Goal: Transaction & Acquisition: Purchase product/service

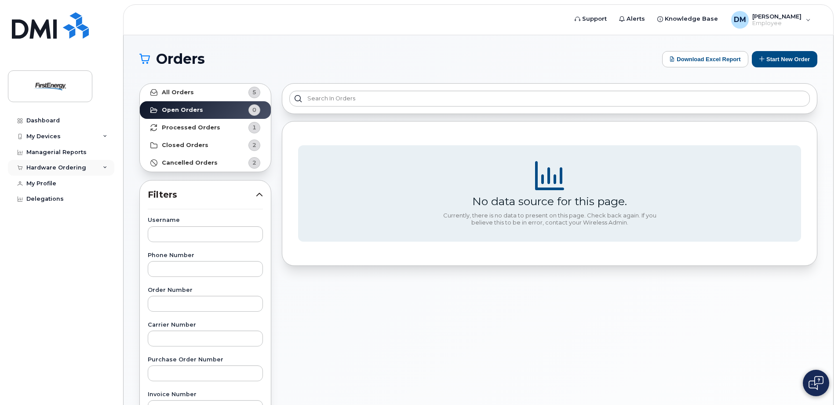
click at [41, 161] on div "Hardware Ordering" at bounding box center [61, 168] width 106 height 16
click at [44, 201] on div "New Order" at bounding box center [46, 201] width 33 height 8
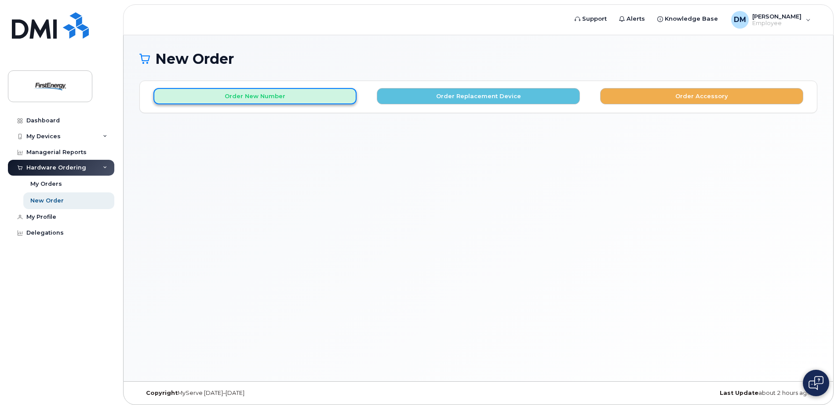
click at [296, 97] on button "Order New Number" at bounding box center [254, 96] width 203 height 16
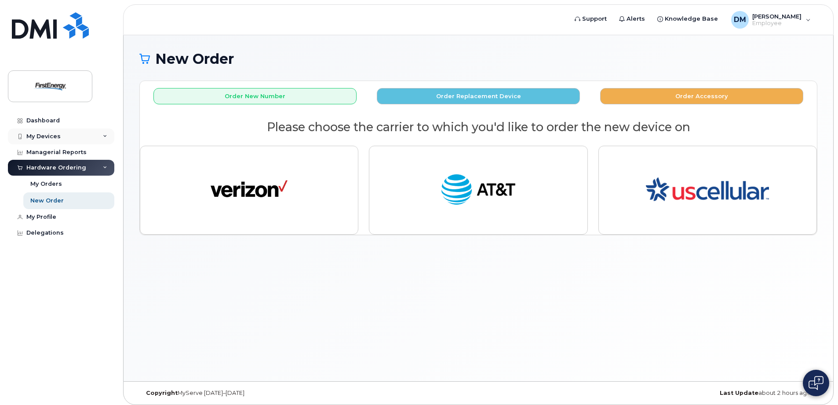
click at [52, 138] on div "My Devices" at bounding box center [43, 136] width 34 height 7
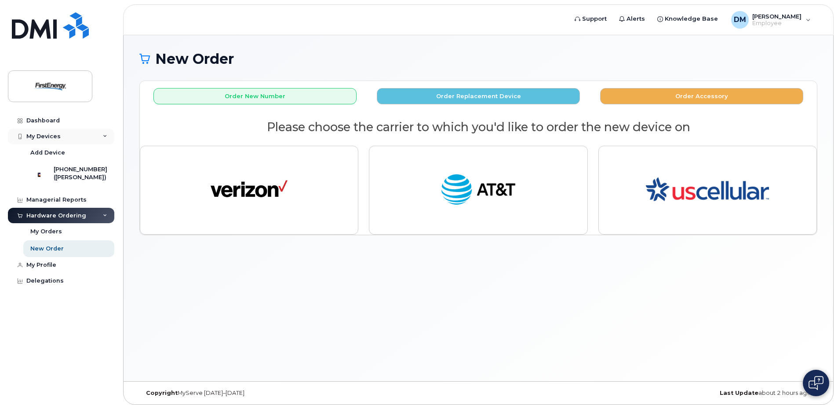
click at [48, 137] on div "My Devices" at bounding box center [43, 136] width 34 height 7
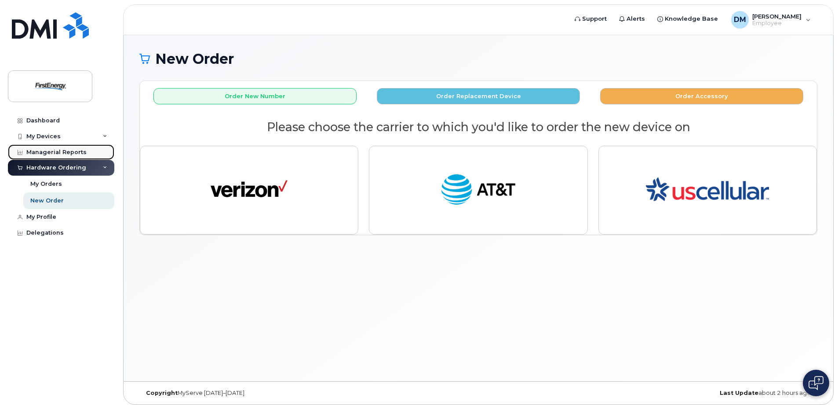
click at [46, 150] on div "Managerial Reports" at bounding box center [56, 152] width 60 height 7
click at [40, 153] on div "Managerial Reports" at bounding box center [56, 152] width 60 height 7
click at [43, 146] on link "Managerial Reports" at bounding box center [61, 152] width 106 height 16
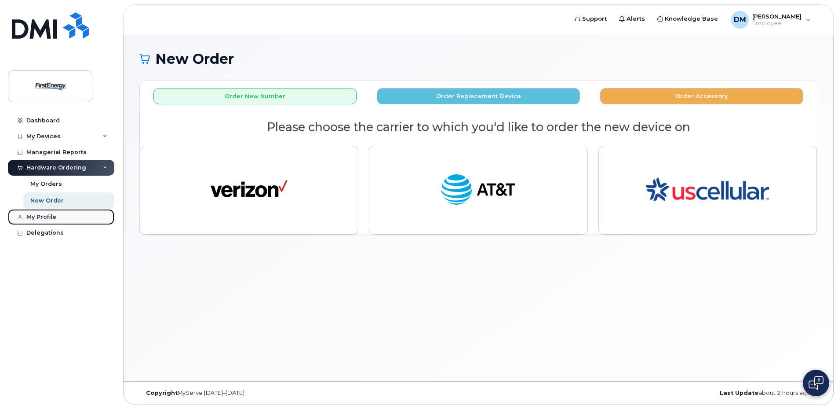
click at [41, 216] on div "My Profile" at bounding box center [41, 216] width 30 height 7
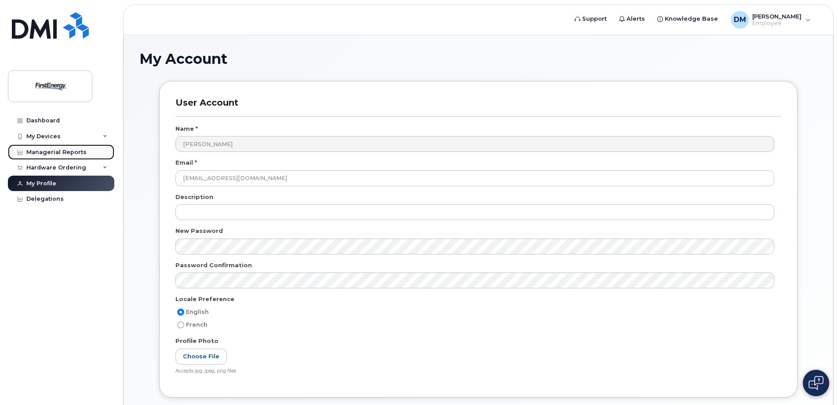
click at [50, 152] on div "Managerial Reports" at bounding box center [56, 152] width 60 height 7
click at [59, 169] on div "Hardware Ordering" at bounding box center [56, 167] width 60 height 7
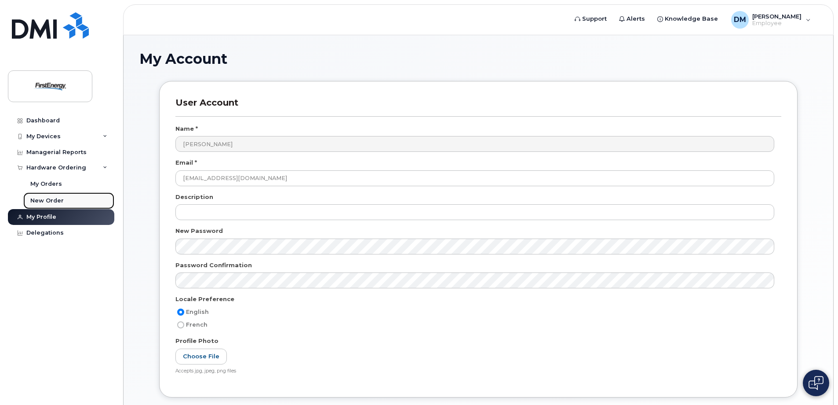
click at [45, 202] on div "New Order" at bounding box center [46, 201] width 33 height 8
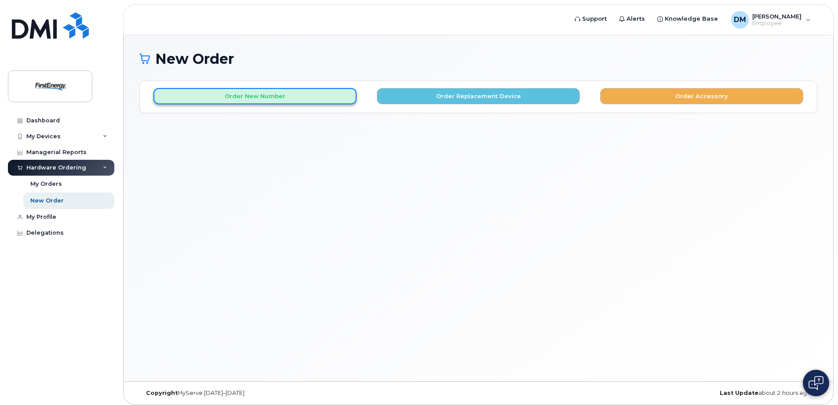
click at [266, 93] on button "Order New Number" at bounding box center [254, 96] width 203 height 16
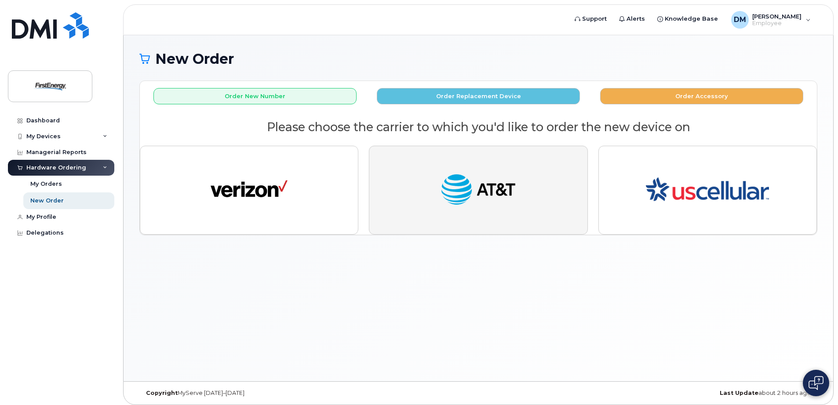
click at [412, 202] on button "button" at bounding box center [478, 190] width 219 height 89
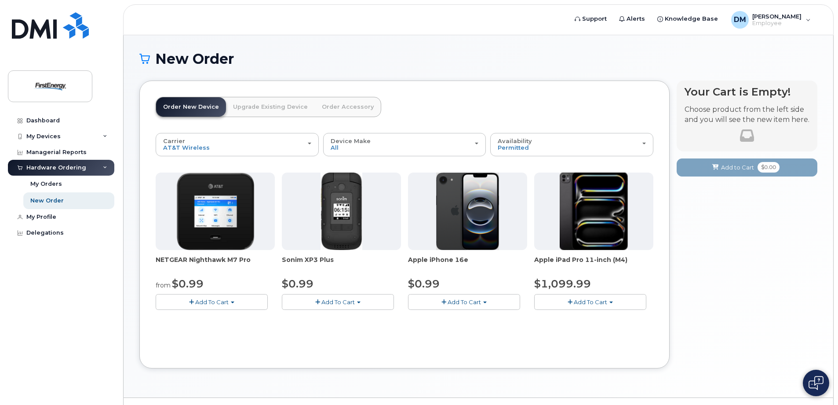
click at [451, 299] on span "Add To Cart" at bounding box center [464, 301] width 33 height 7
click at [452, 318] on link "$0.99 - 2 Year Activation" at bounding box center [454, 318] width 88 height 11
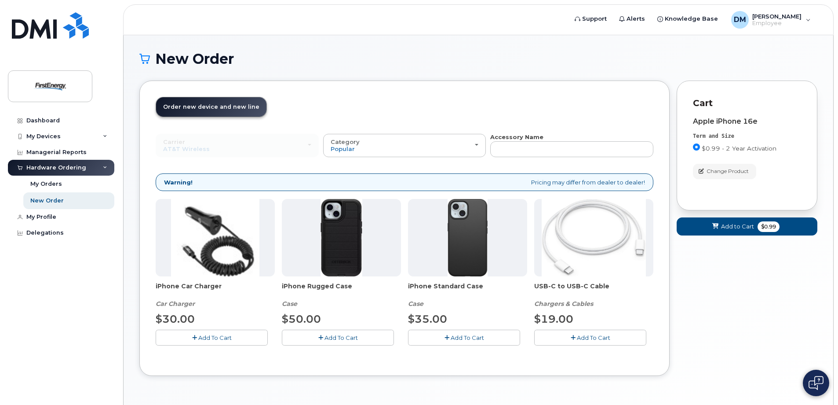
click at [468, 339] on span "Add To Cart" at bounding box center [467, 337] width 33 height 7
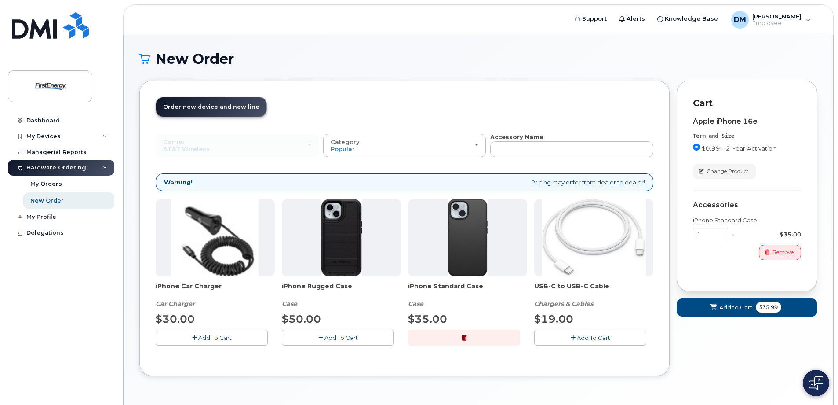
click at [208, 338] on span "Add To Cart" at bounding box center [214, 337] width 33 height 7
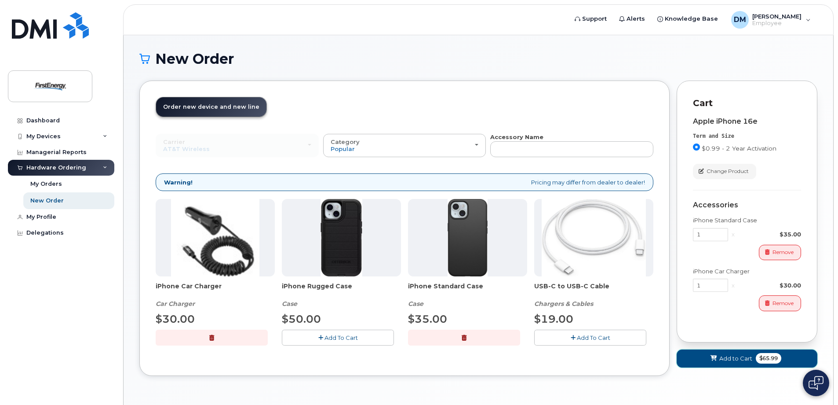
click at [726, 356] on span "Add to Cart" at bounding box center [735, 358] width 33 height 8
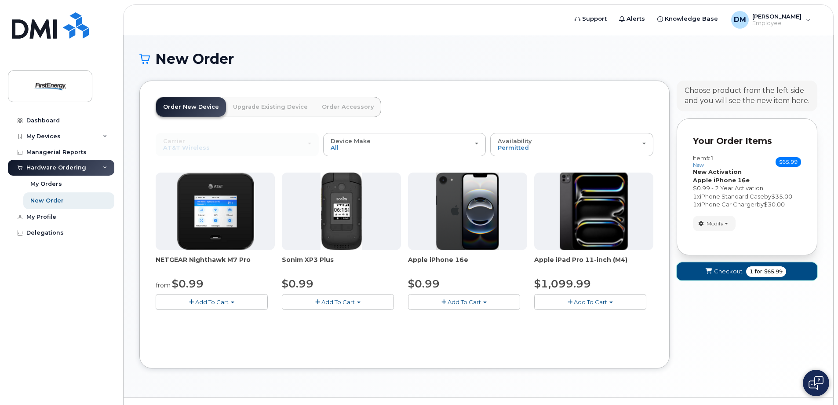
click at [721, 269] on span "Checkout" at bounding box center [728, 271] width 29 height 8
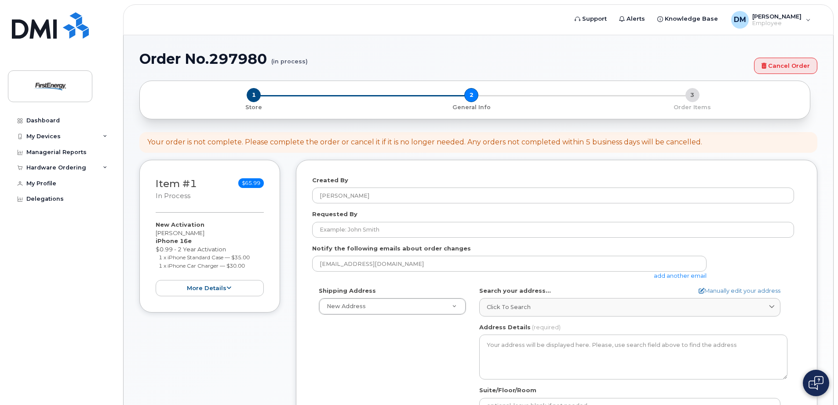
select select
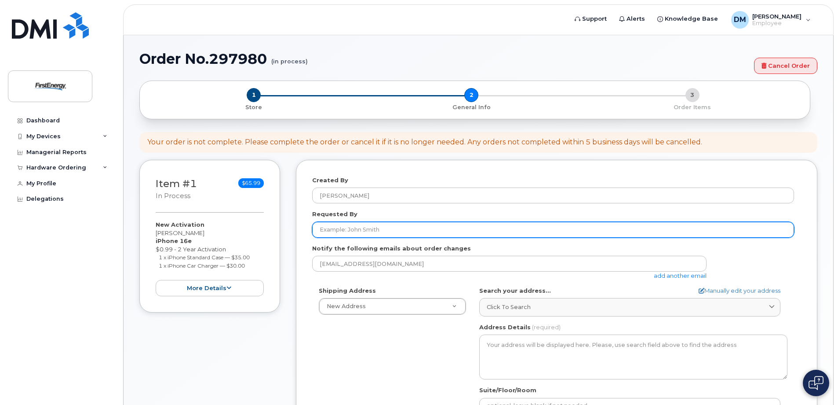
click at [395, 225] on input "Requested By" at bounding box center [553, 230] width 482 height 16
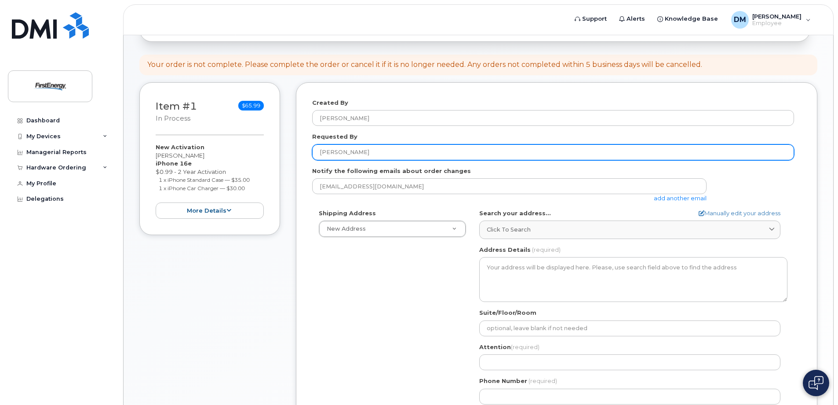
scroll to position [176, 0]
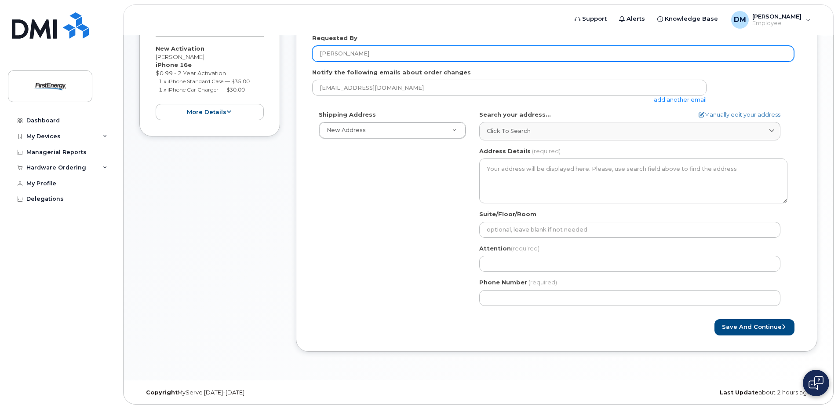
type input "[PERSON_NAME]"
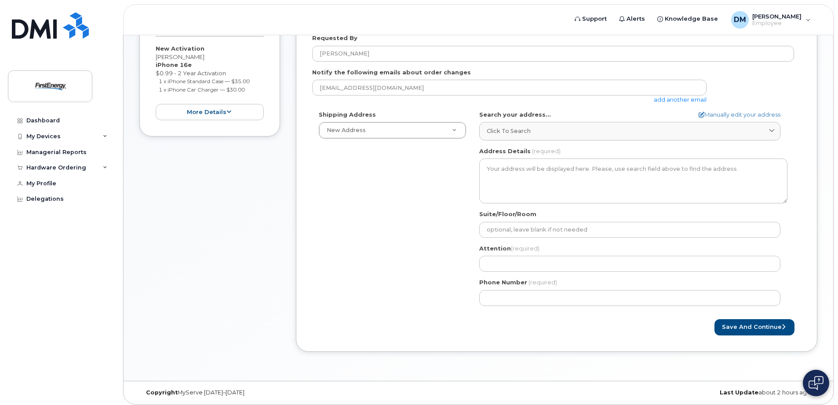
click at [799, 146] on div "Shipping Address New Address New Address [STREET_ADDRESS] AB Search your addres…" at bounding box center [556, 211] width 489 height 202
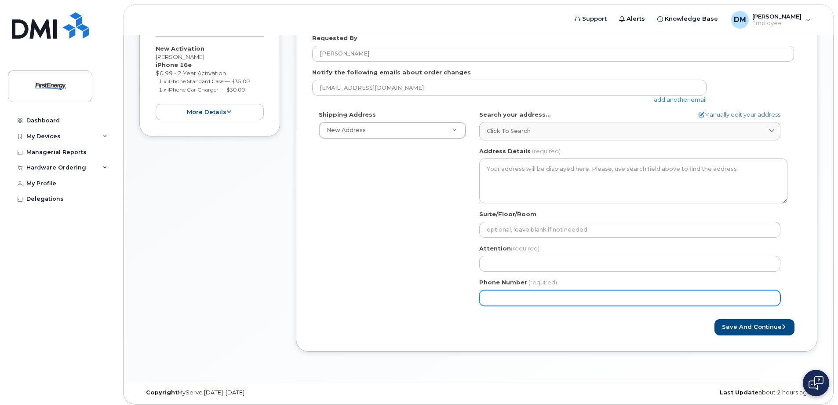
click at [502, 300] on input "Phone Number" at bounding box center [629, 298] width 301 height 16
click at [500, 298] on input "Phone Number" at bounding box center [629, 298] width 301 height 16
paste input "6812090086"
click at [514, 297] on input "Phone Number" at bounding box center [629, 298] width 301 height 16
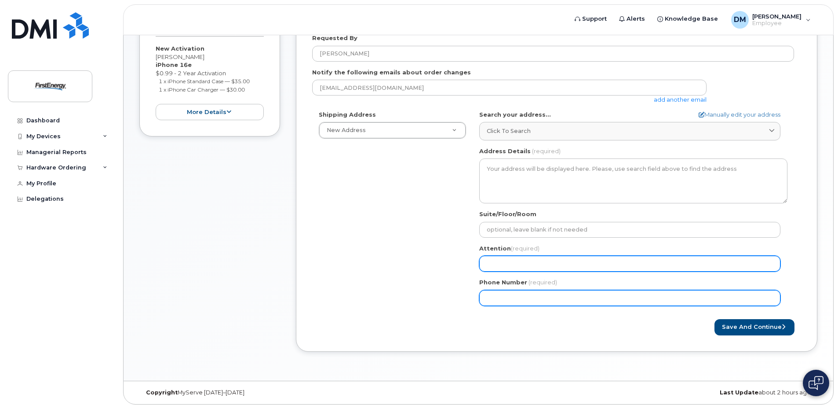
select select
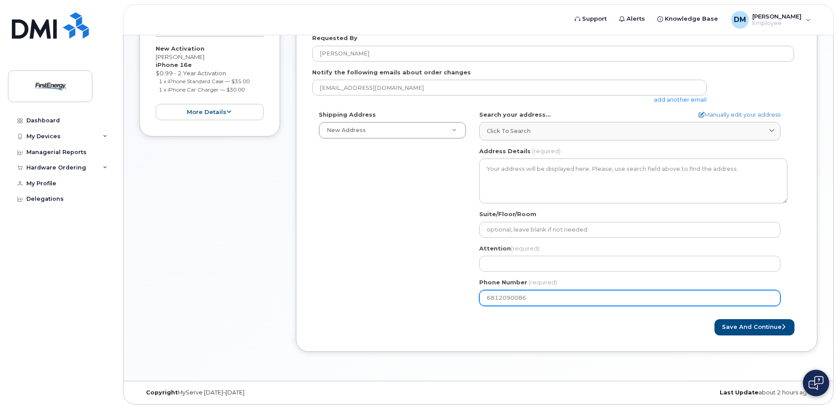
type input "6812090086"
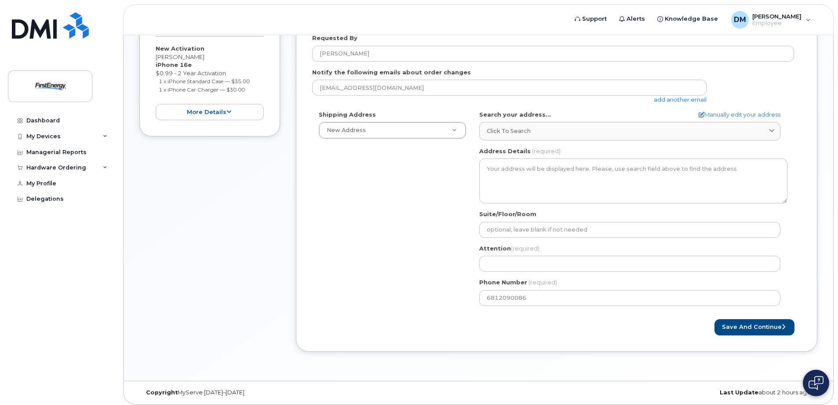
click at [558, 252] on div "Attention (required)" at bounding box center [633, 258] width 308 height 28
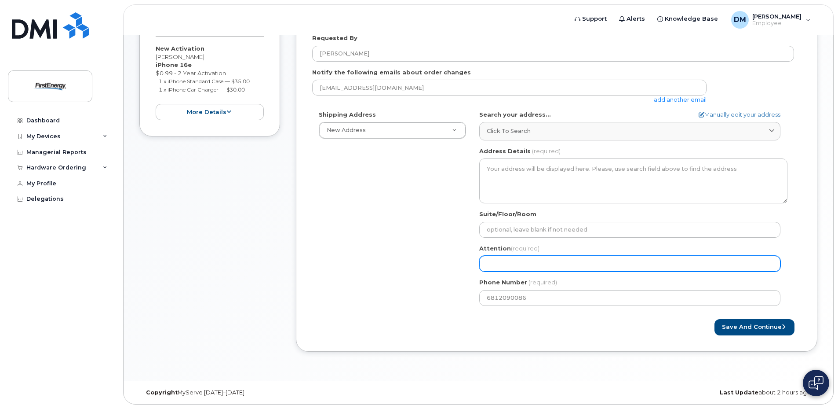
click at [554, 260] on input "Attention (required)" at bounding box center [629, 263] width 301 height 16
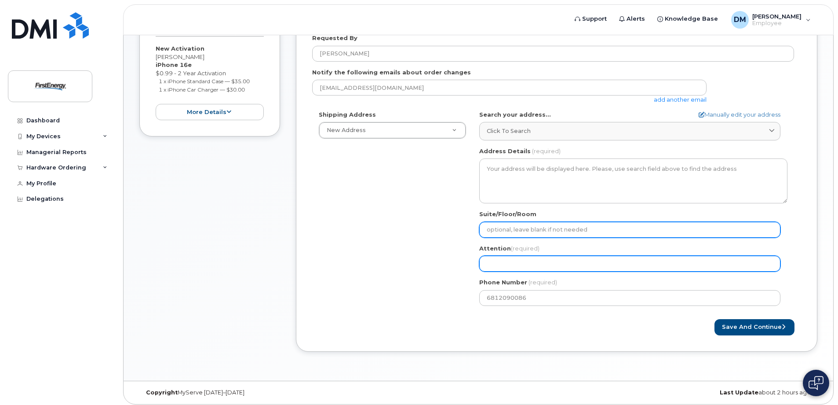
select select
type input "V"
select select
type input "Vi"
select select
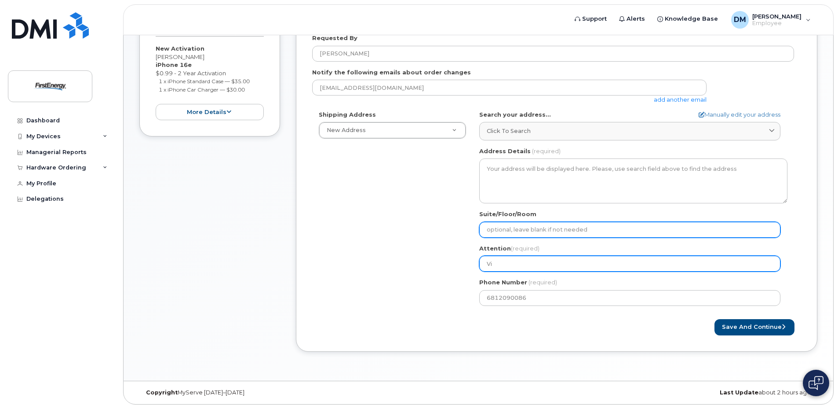
type input "Vid"
select select
type input "Vida"
select select
type input "Vida G"
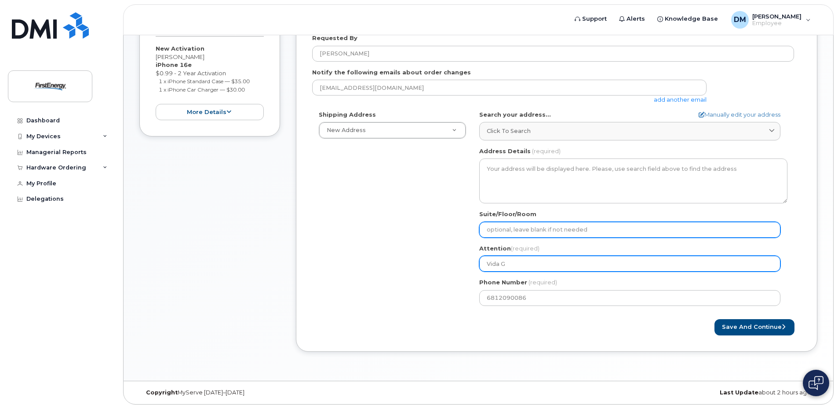
select select
type input "Vida GG"
select select
type input "Vida GGu"
select select
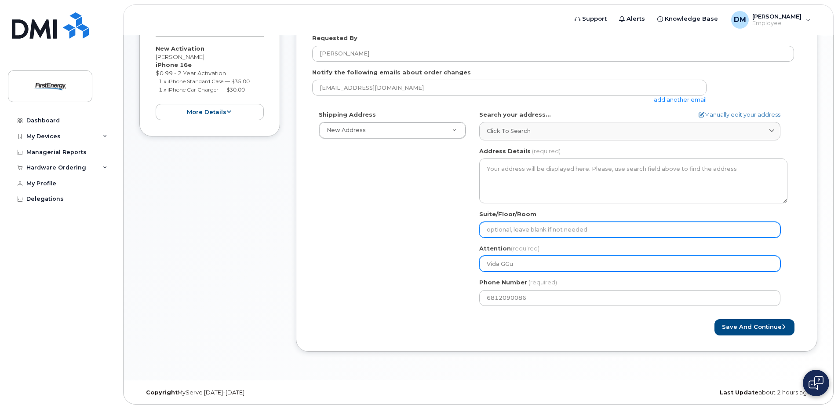
type input "Vida GGul"
select select
type input "Vida GGulo"
select select
type input "Vida GGulob"
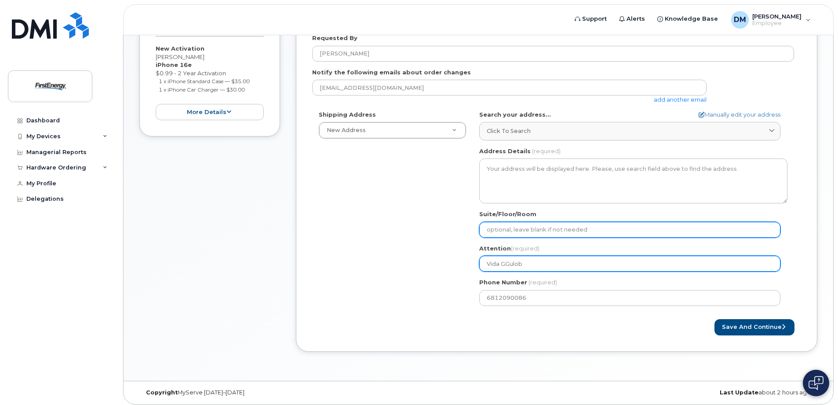
select select
type input "Vida GGulobo"
select select
type input "Vida GGulobov"
select select
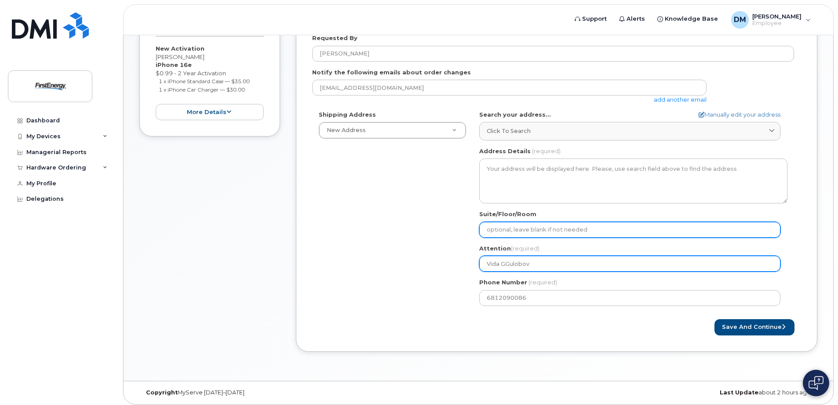
type input "Vida GGulobovi"
select select
type input "Vida GGulobovic"
select select
type input "Vida GGulobovicj"
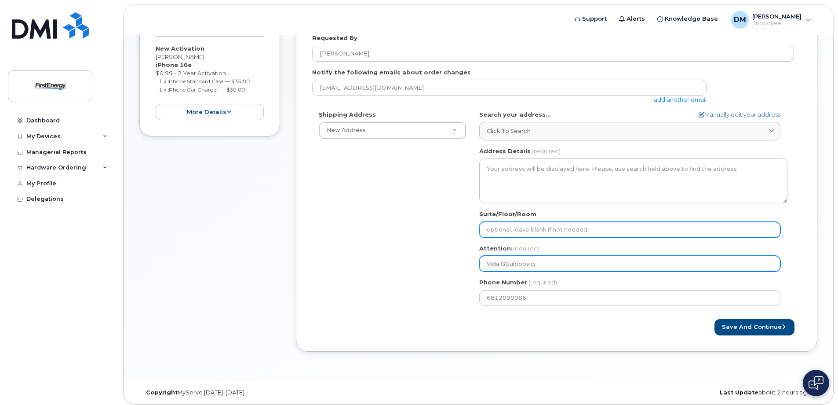
select select
type input "Vida GGulobovic"
select select
type input "Vida GGulobovi"
select select
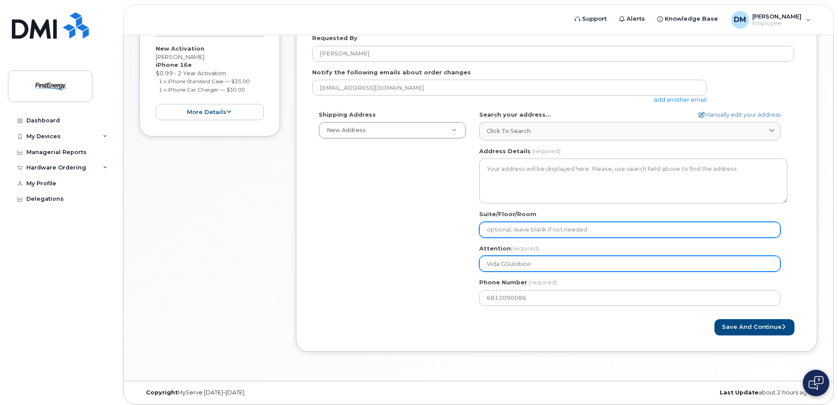
type input "Vida GGulobov"
select select
type input "Vida GGulobo"
select select
type input "Vida GGulob"
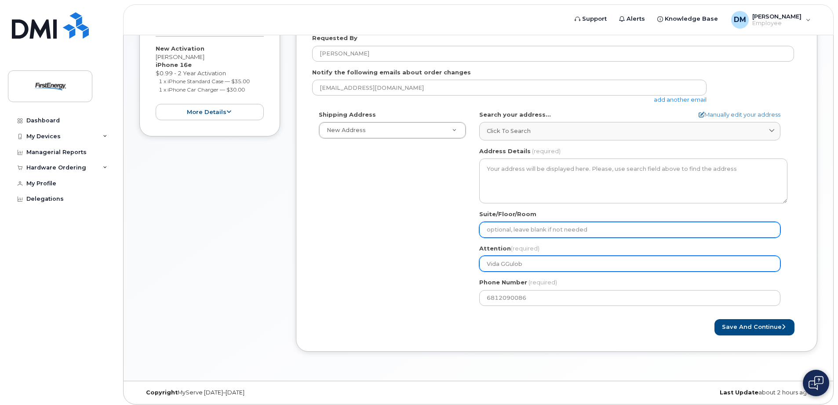
select select
type input "Vida GGulo"
select select
type input "Vida GGul"
select select
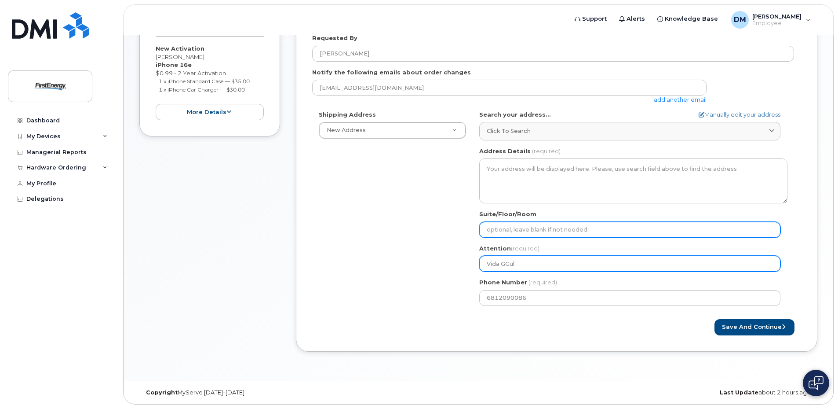
type input "Vida GGu"
select select
type input "Vida GG"
select select
type input "Vida G"
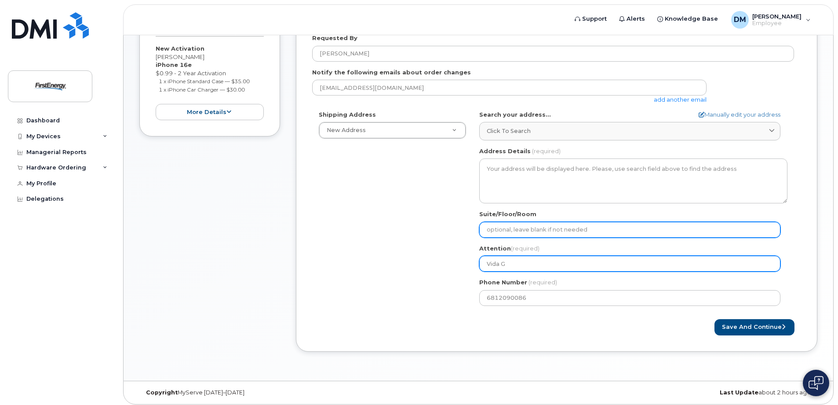
select select
type input "Vida Gu"
select select
type input "Vida Gul"
select select
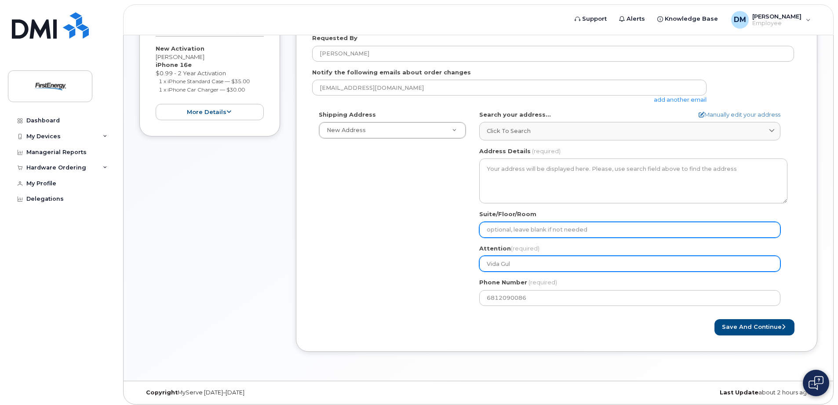
type input "Vida Gulo"
select select
type input "Vida Gulob"
select select
type input "[PERSON_NAME]"
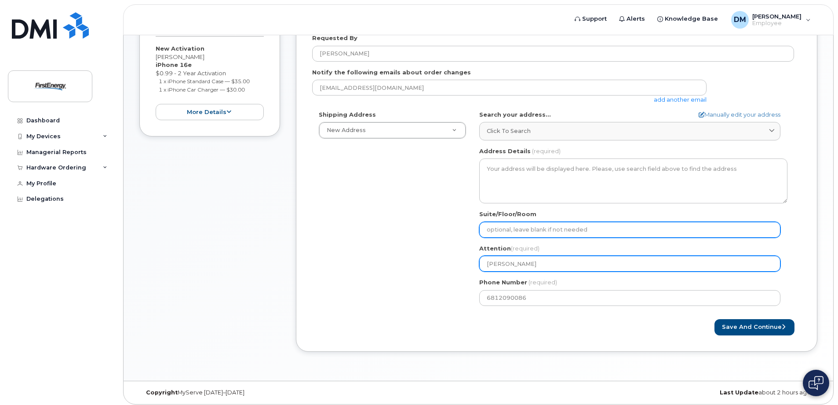
select select
type input "[PERSON_NAME]"
select select
type input "[PERSON_NAME]"
select select
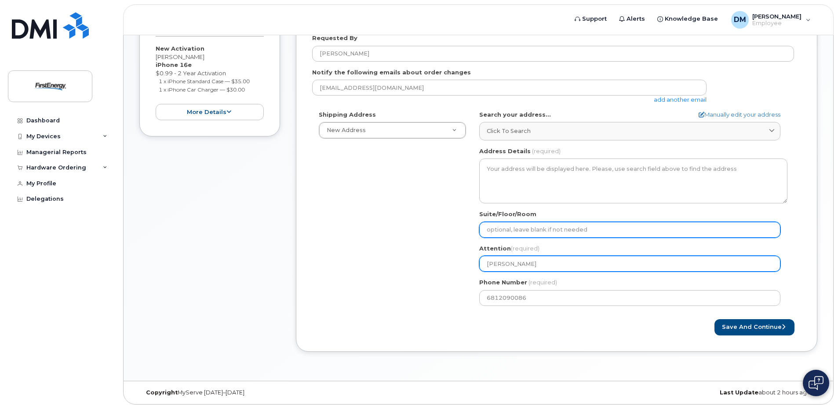
type input "[PERSON_NAME]"
select select
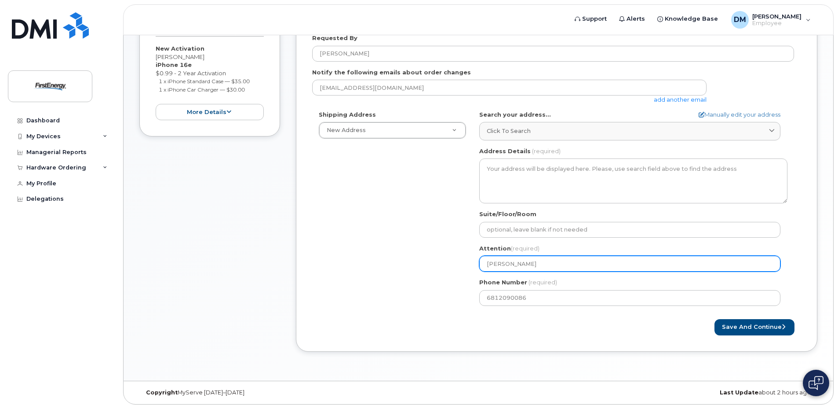
type input "[PERSON_NAME]"
drag, startPoint x: 506, startPoint y: 262, endPoint x: 514, endPoint y: 259, distance: 8.8
click at [514, 259] on input "[PERSON_NAME]" at bounding box center [629, 263] width 301 height 16
select select
type input "[PERSON_NAME]"
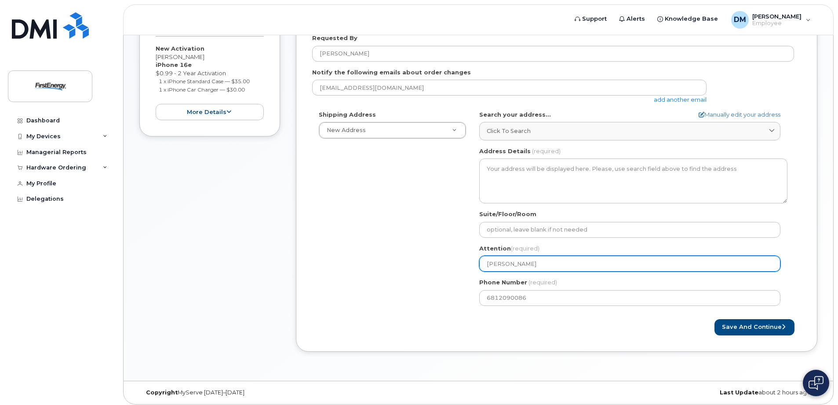
select select
type input "[PERSON_NAME]"
select select
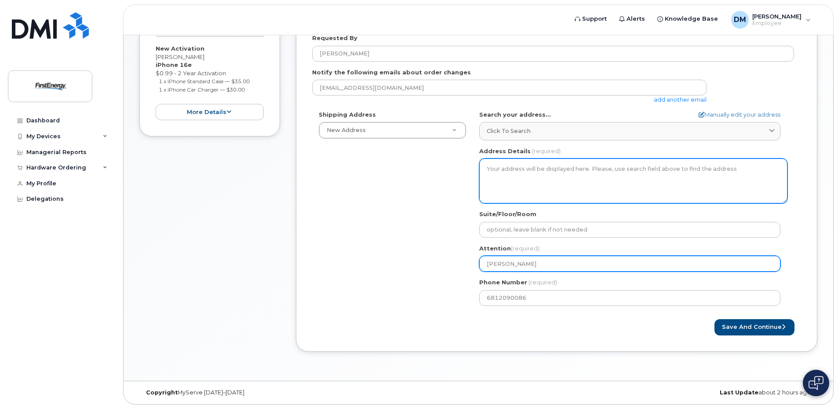
type input "[PERSON_NAME]"
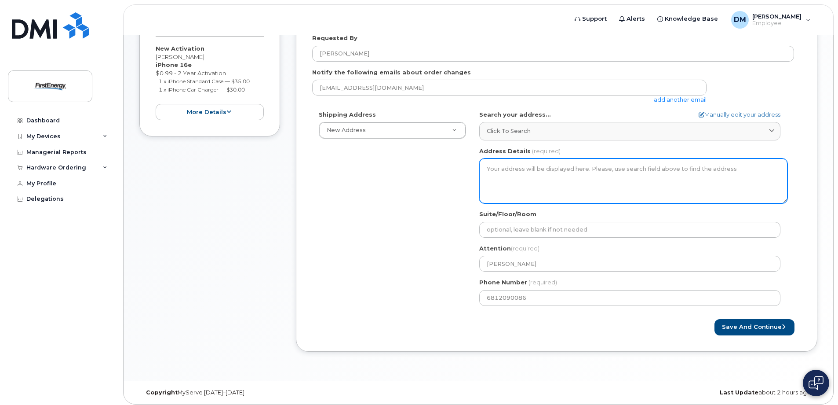
click at [556, 198] on textarea "Address Details" at bounding box center [633, 180] width 308 height 45
